Goal: Find specific page/section: Find specific page/section

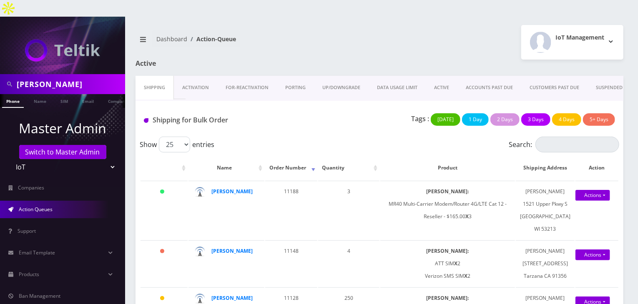
scroll to position [0, 4]
type input "[PERSON_NAME]"
click at [30, 94] on link "Name" at bounding box center [35, 101] width 21 height 14
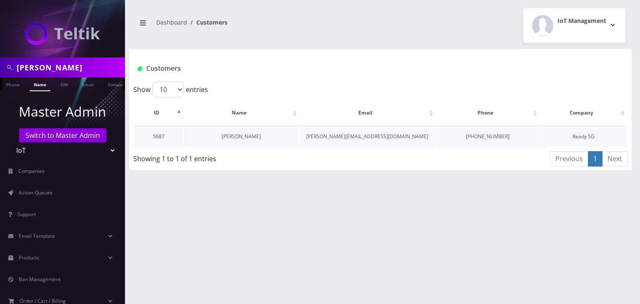
click at [243, 135] on link "[PERSON_NAME]" at bounding box center [241, 136] width 39 height 7
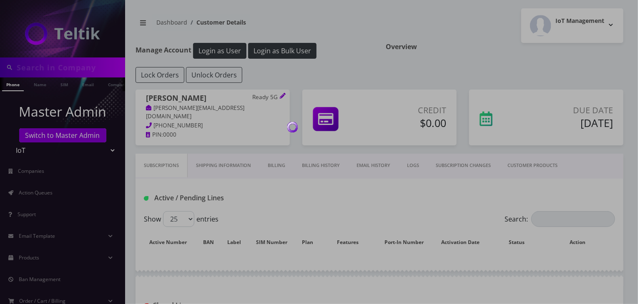
type input "[PERSON_NAME]"
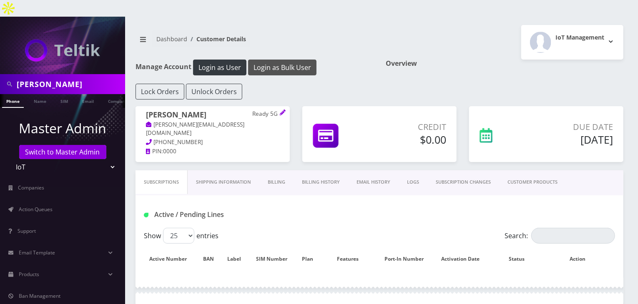
click at [288, 60] on button "Login as Bulk User" at bounding box center [282, 68] width 68 height 16
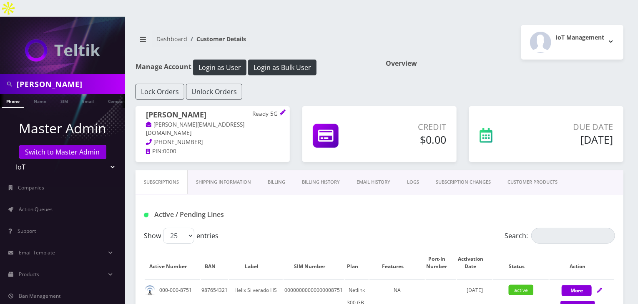
click at [237, 170] on link "Shipping Information" at bounding box center [224, 182] width 72 height 24
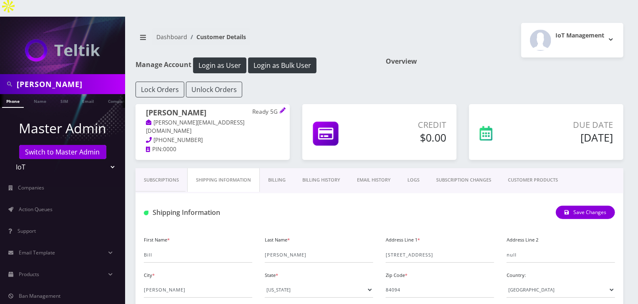
scroll to position [42, 0]
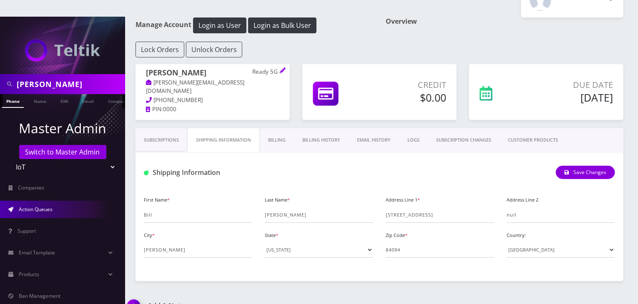
click at [0, 201] on link "Action Queues" at bounding box center [62, 210] width 125 height 18
